Goal: Information Seeking & Learning: Learn about a topic

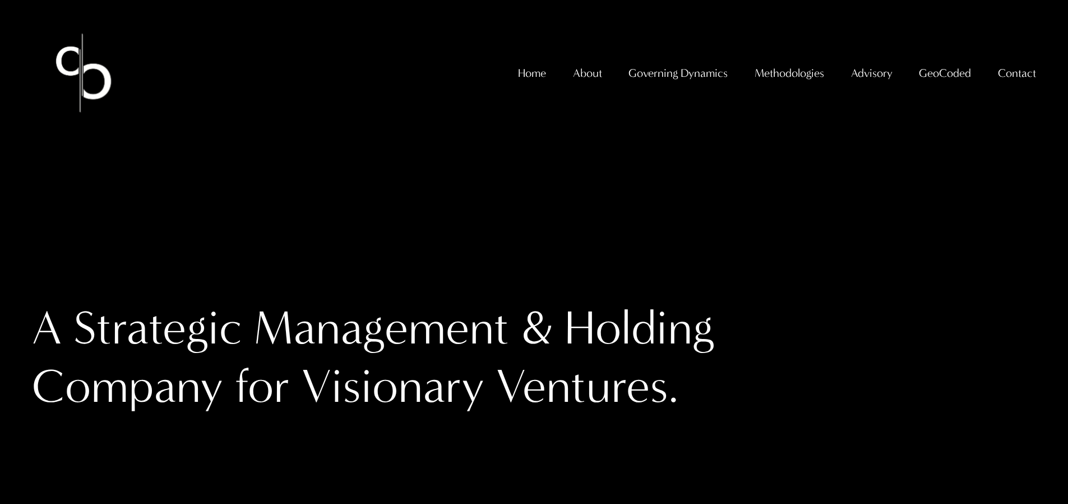
click at [0, 0] on span "GeoCoded Special Reports" at bounding box center [0, 0] width 0 height 0
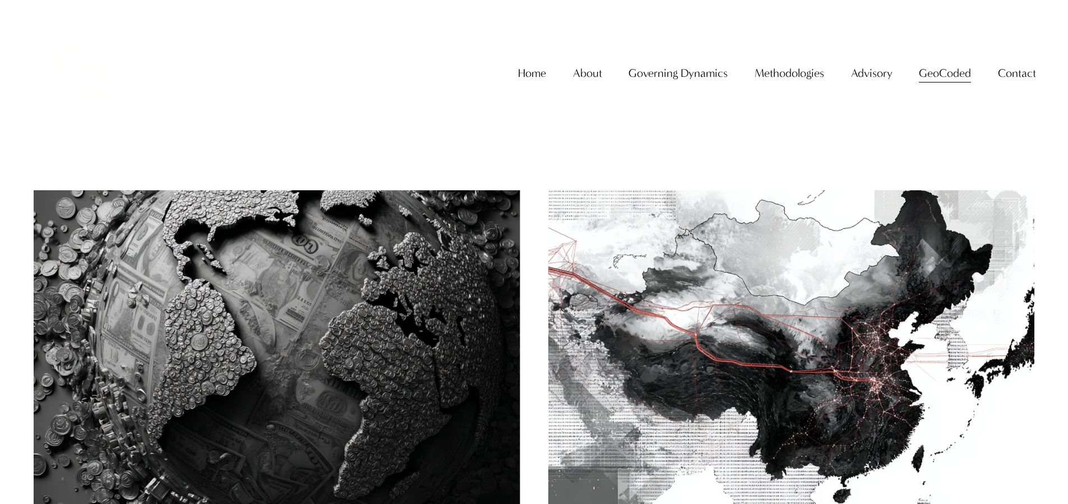
click at [324, 242] on img at bounding box center [277, 352] width 492 height 328
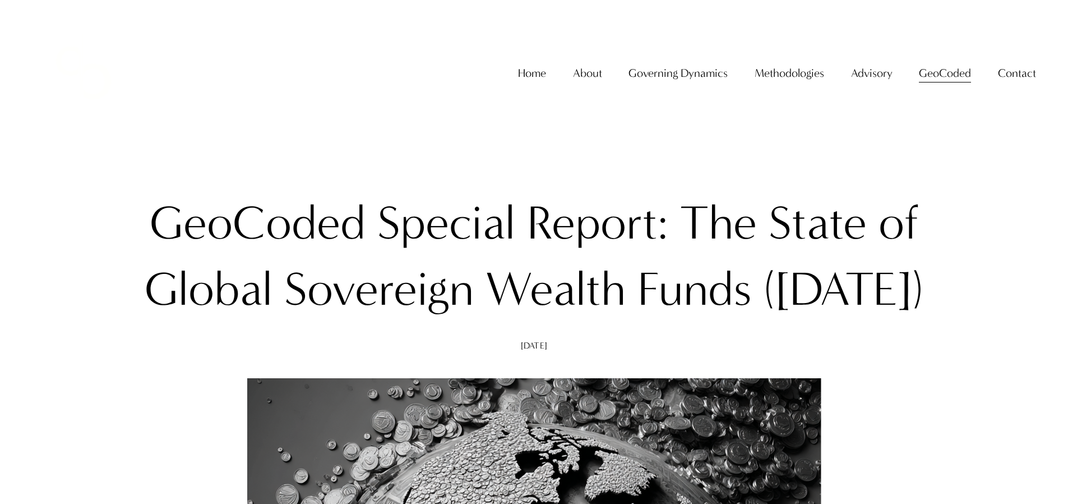
click at [0, 0] on span "GeoCoded Special Reports" at bounding box center [0, 0] width 0 height 0
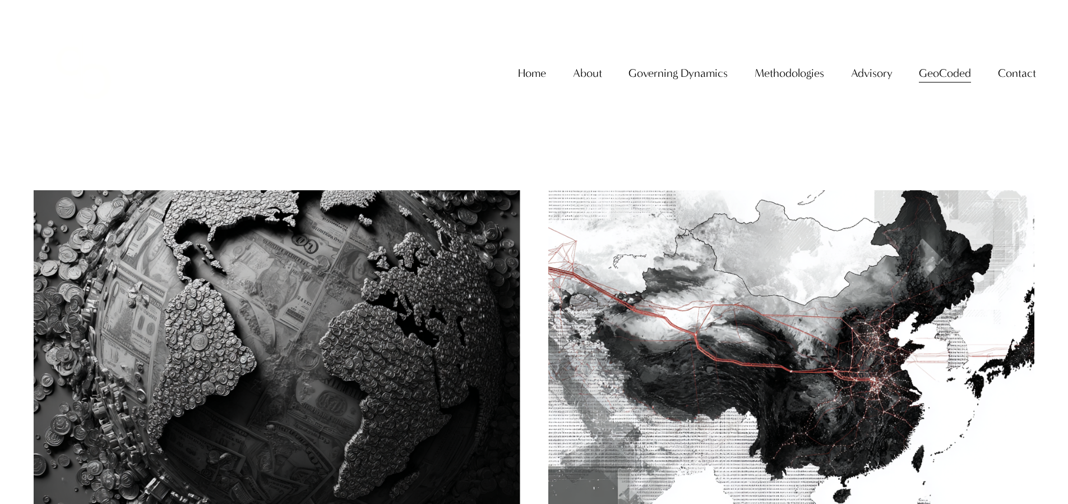
click at [696, 335] on img at bounding box center [792, 352] width 492 height 328
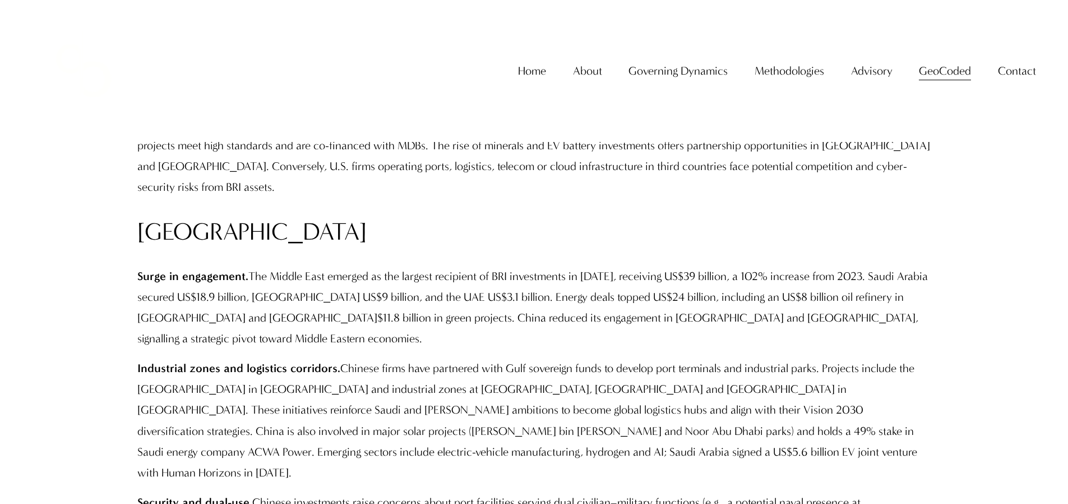
scroll to position [7292, 0]
